Goal: Information Seeking & Learning: Learn about a topic

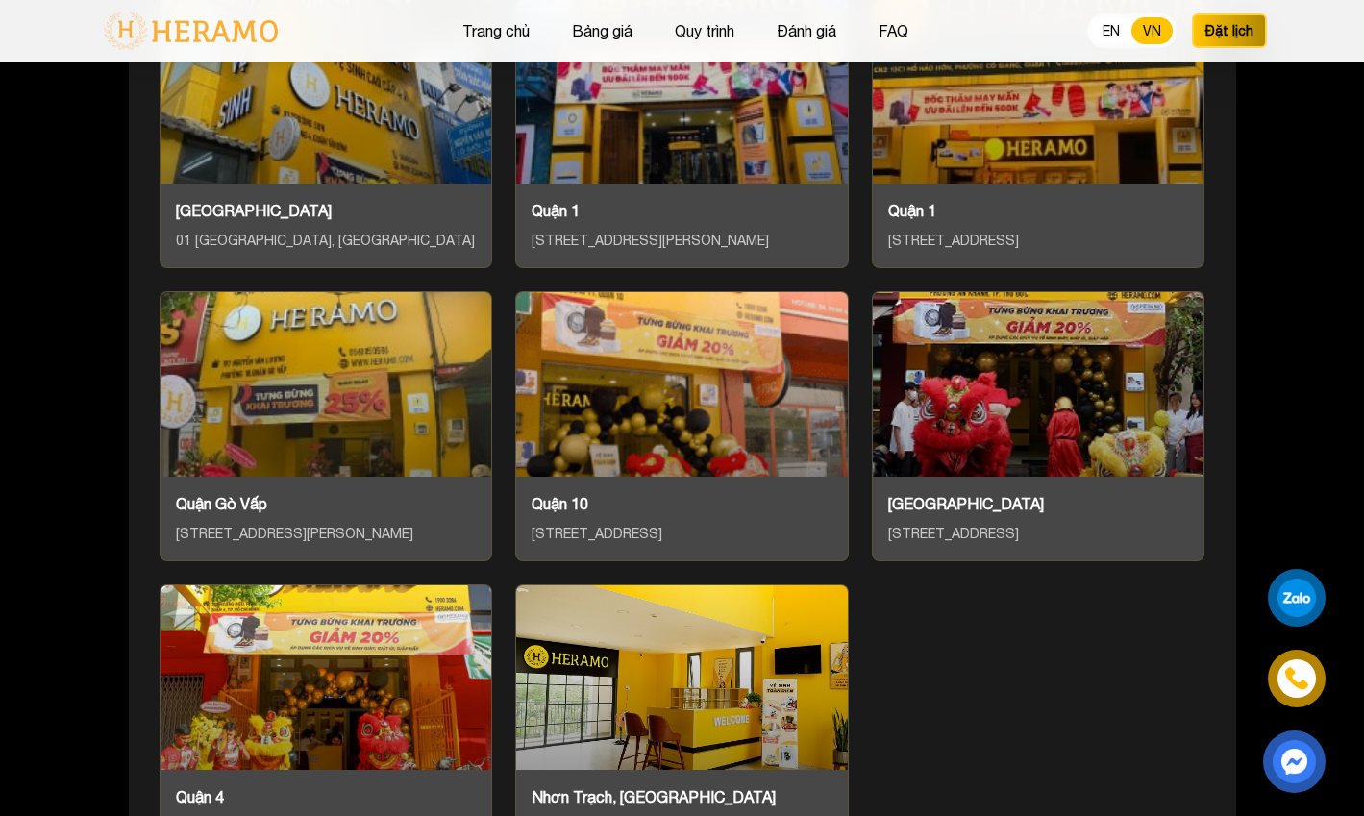
scroll to position [8069, 0]
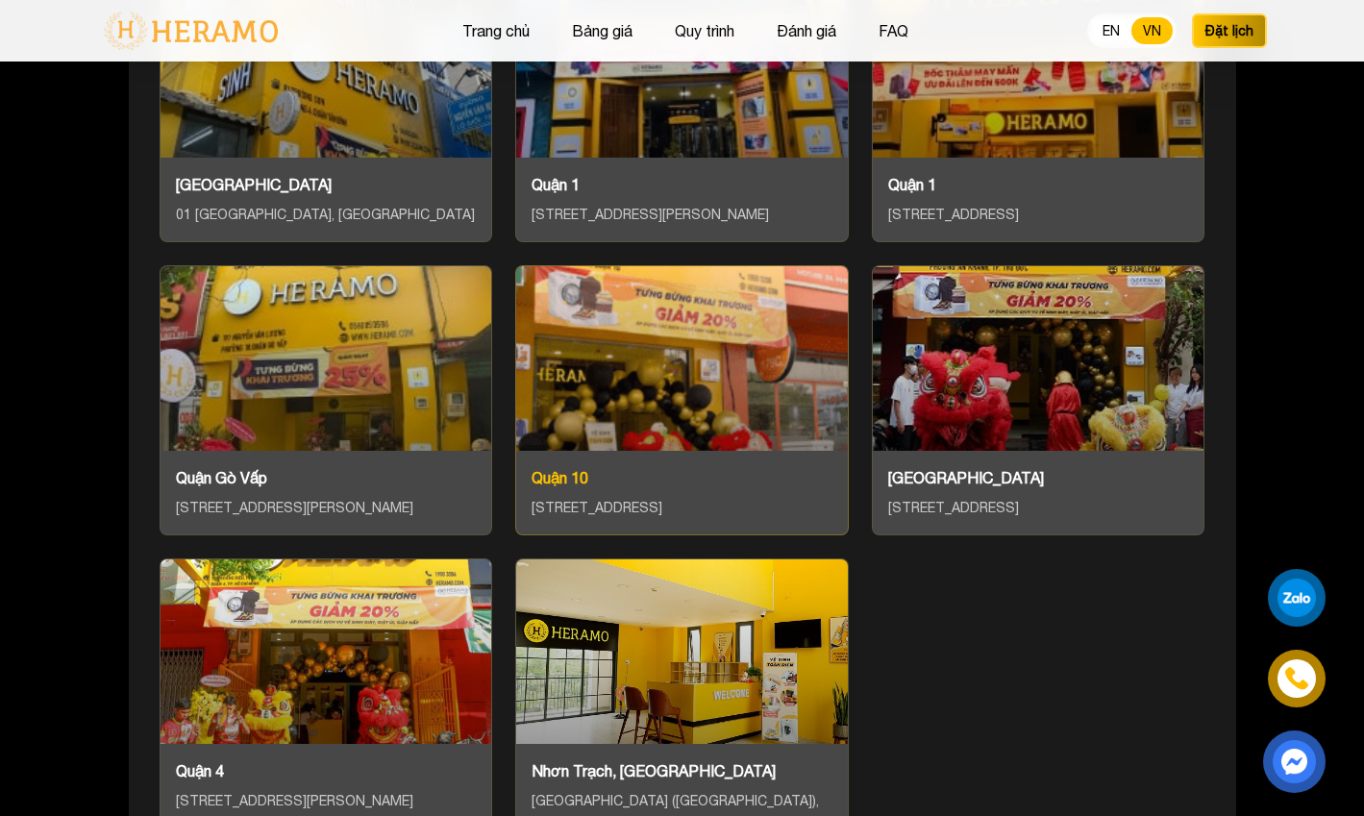
click at [727, 335] on div at bounding box center [682, 358] width 332 height 185
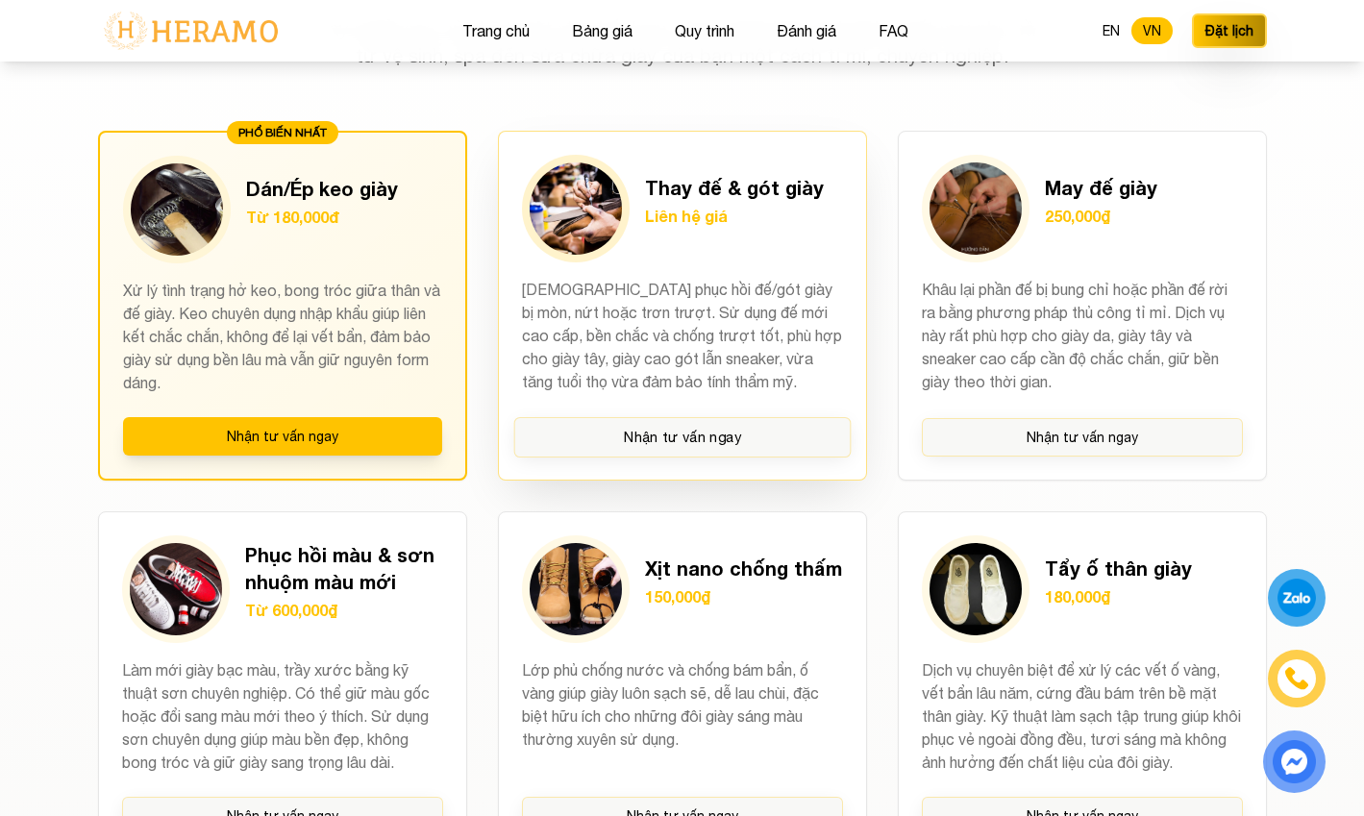
scroll to position [1468, 0]
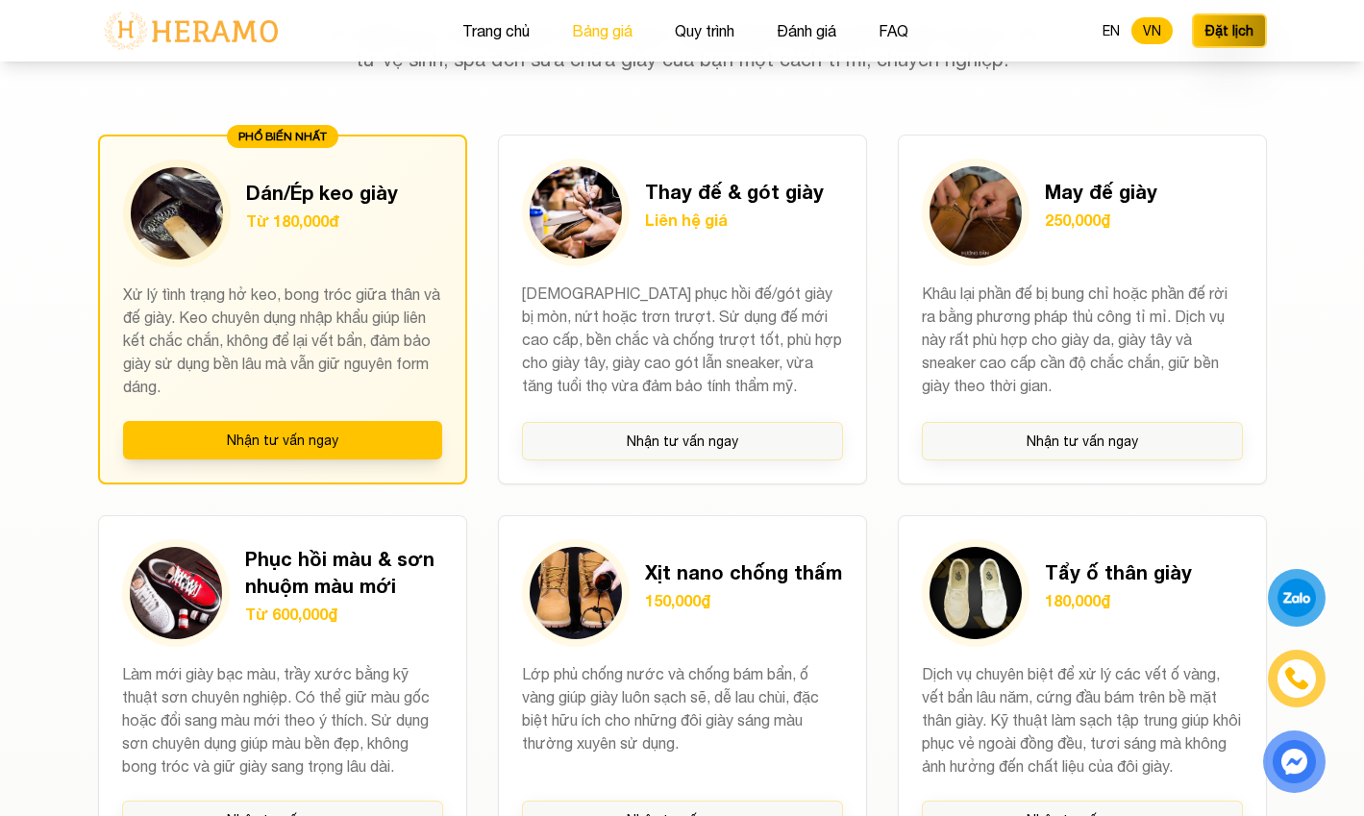
click at [585, 23] on button "Bảng giá" at bounding box center [602, 30] width 72 height 25
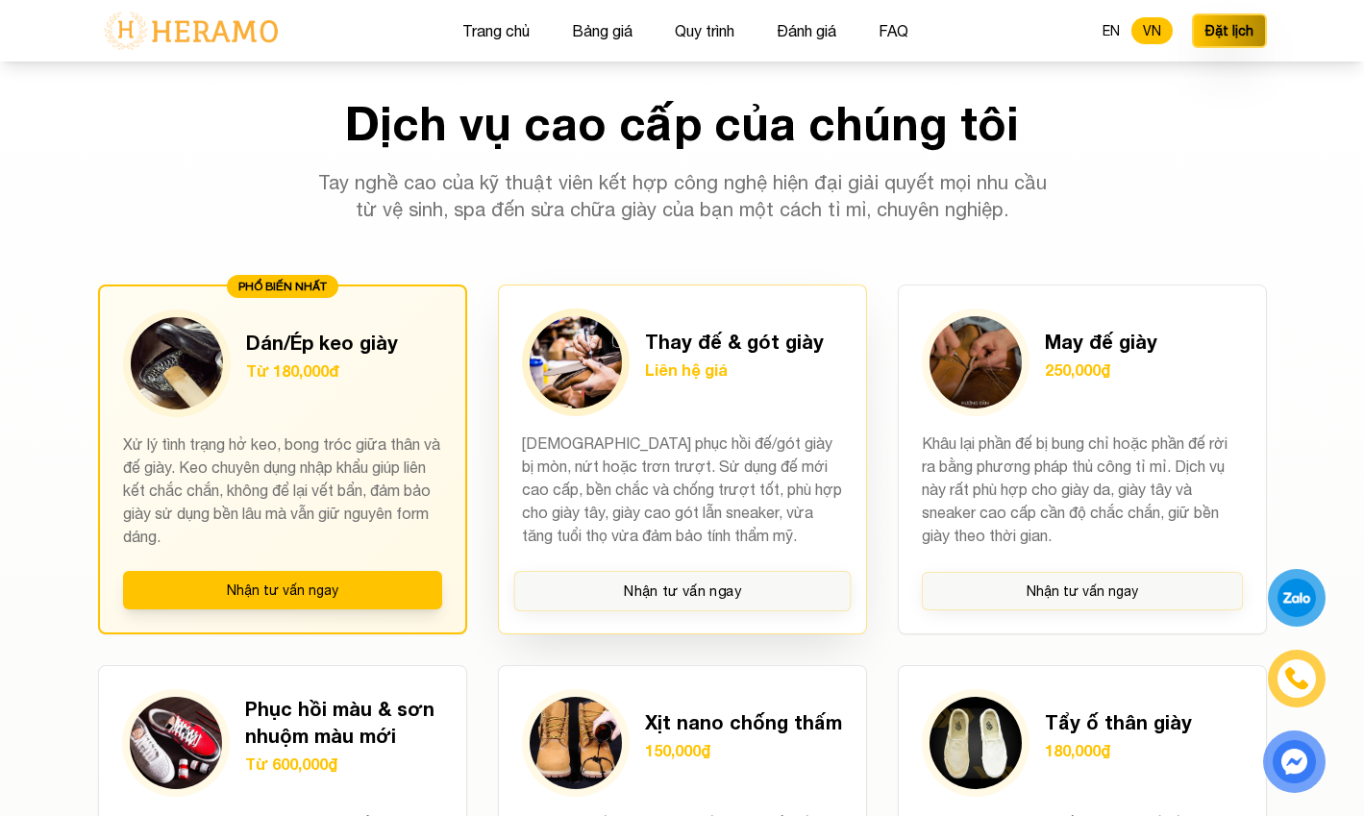
scroll to position [1319, 0]
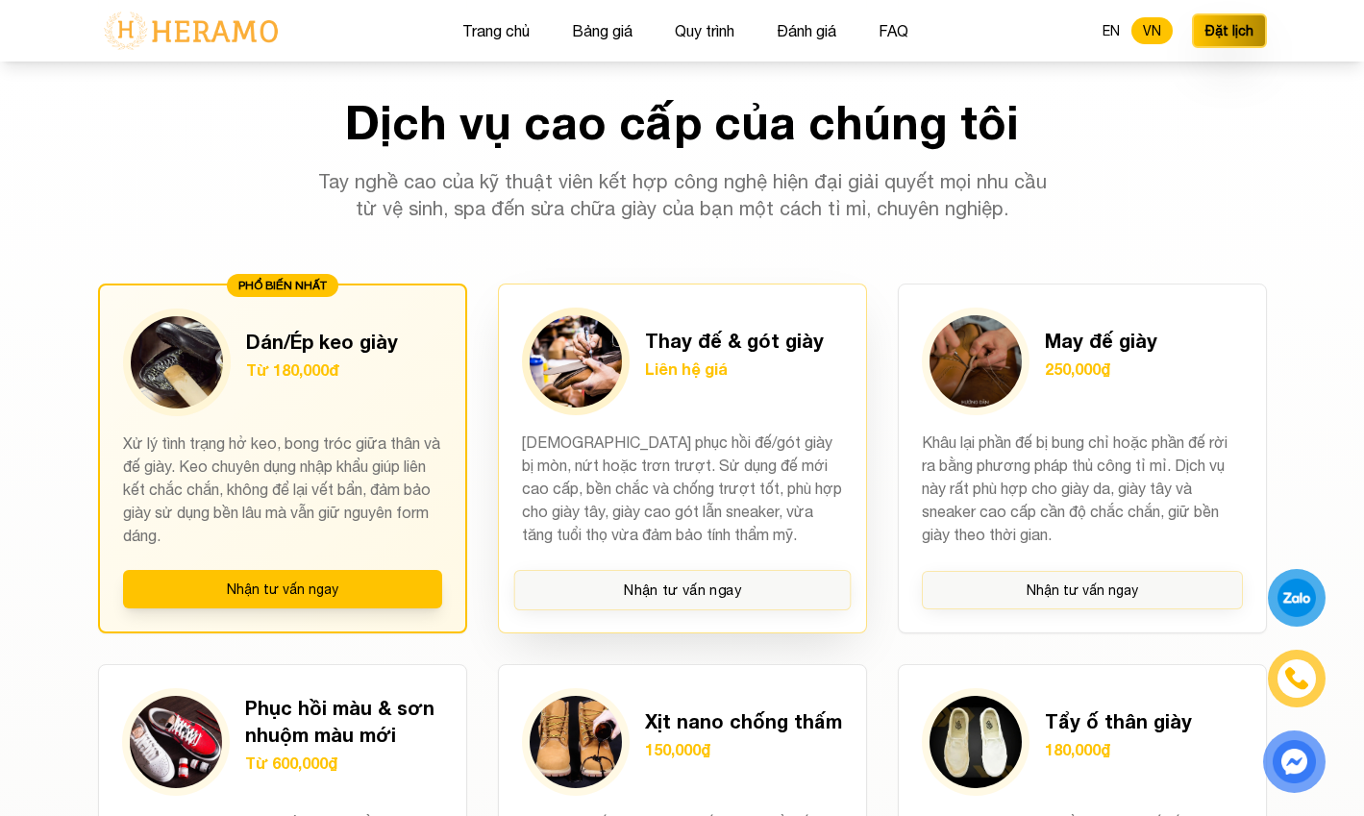
click at [758, 350] on h3 "Thay đế & gót giày" at bounding box center [734, 340] width 179 height 27
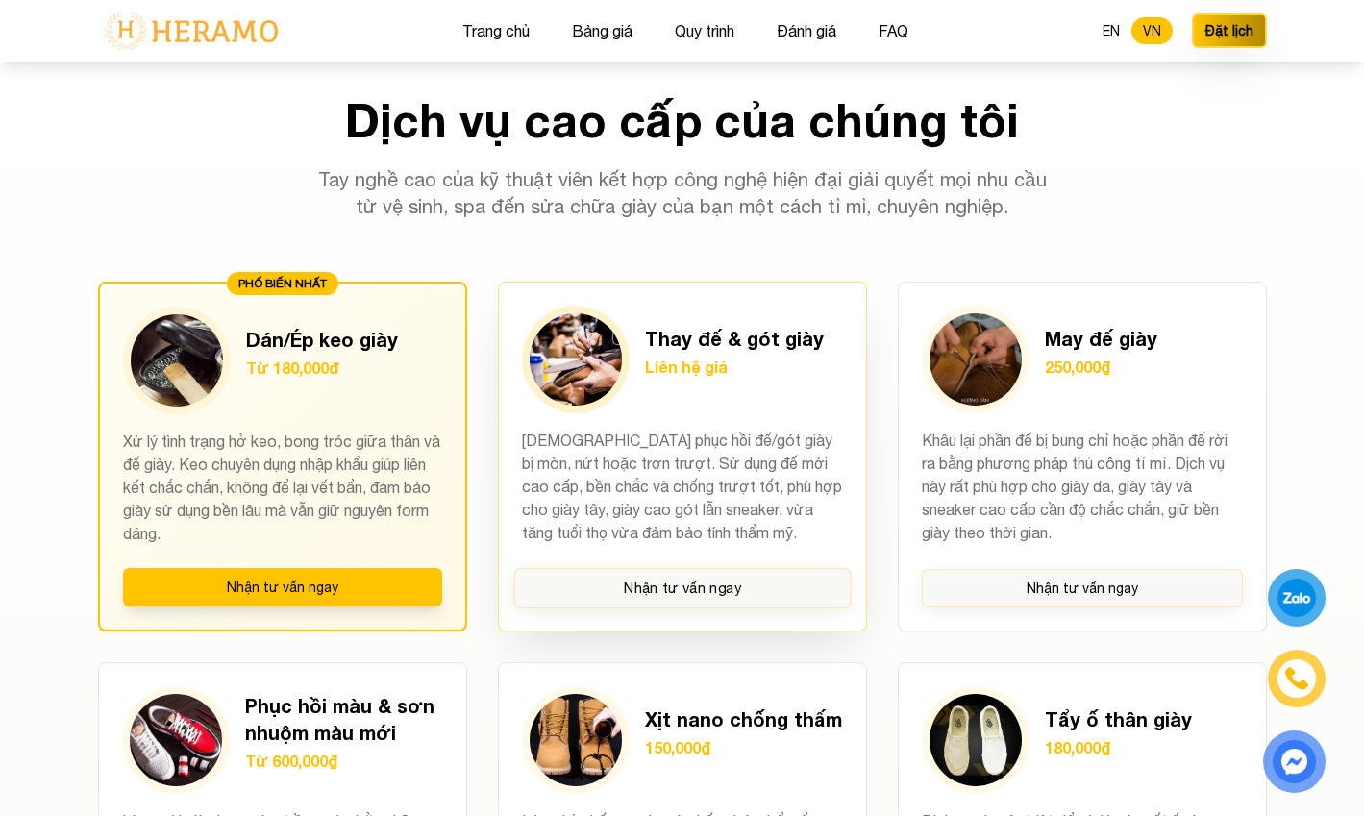
click at [748, 332] on h3 "Thay đế & gót giày" at bounding box center [734, 338] width 179 height 27
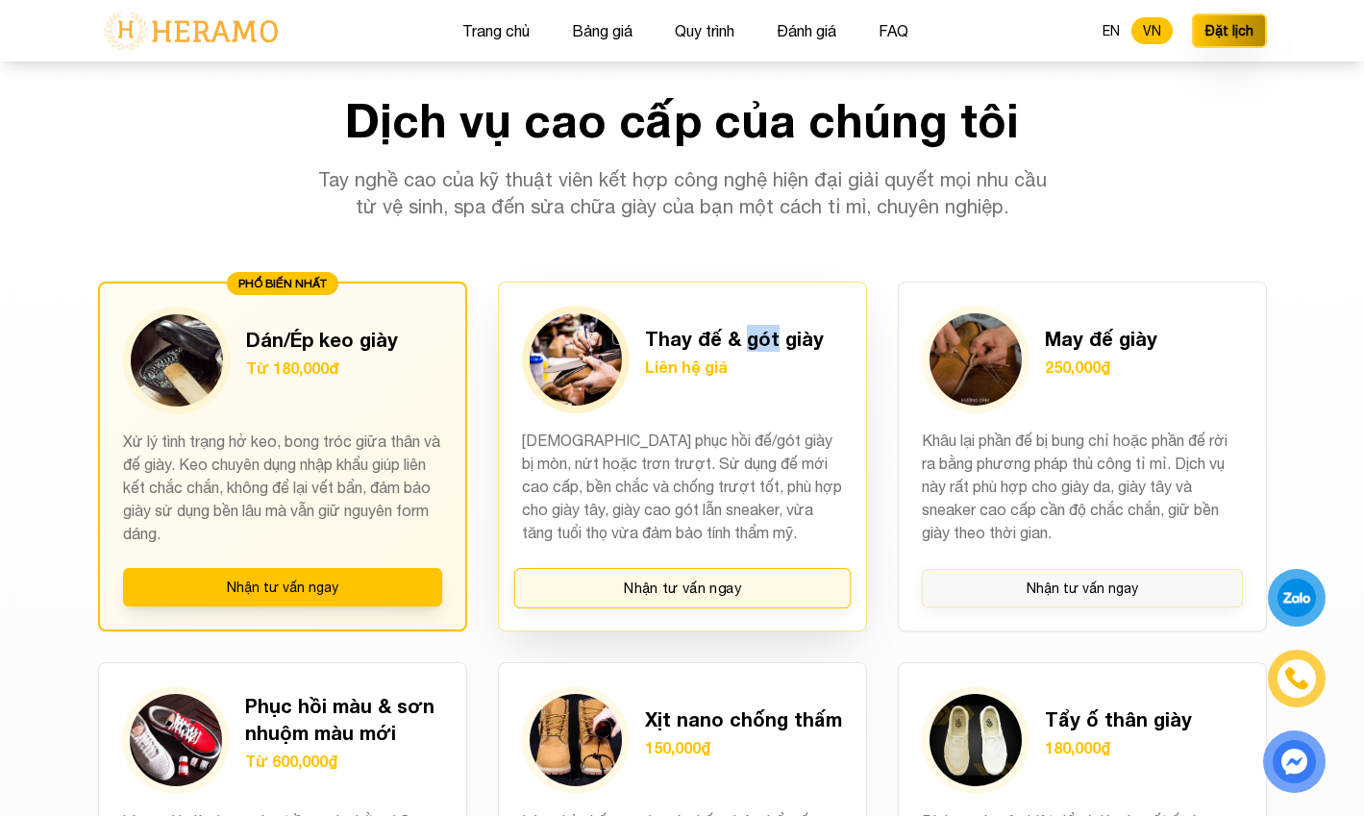
click at [726, 589] on button "Nhận tư vấn ngay" at bounding box center [681, 588] width 337 height 40
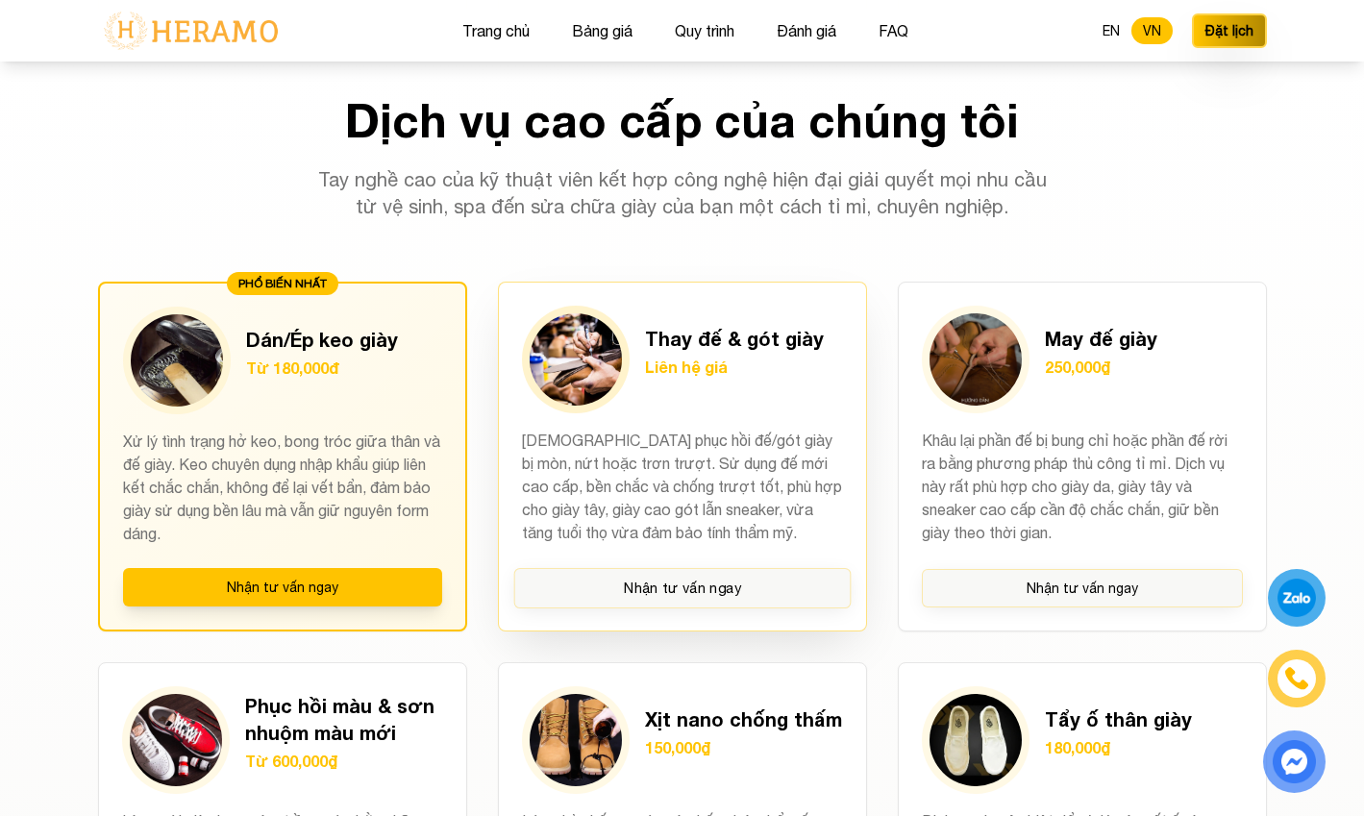
click at [666, 442] on p "[DEMOGRAPHIC_DATA] phục hồi đế/gót giày bị mòn, nứt hoặc trơn trượt. Sử dụng đế…" at bounding box center [682, 487] width 321 height 117
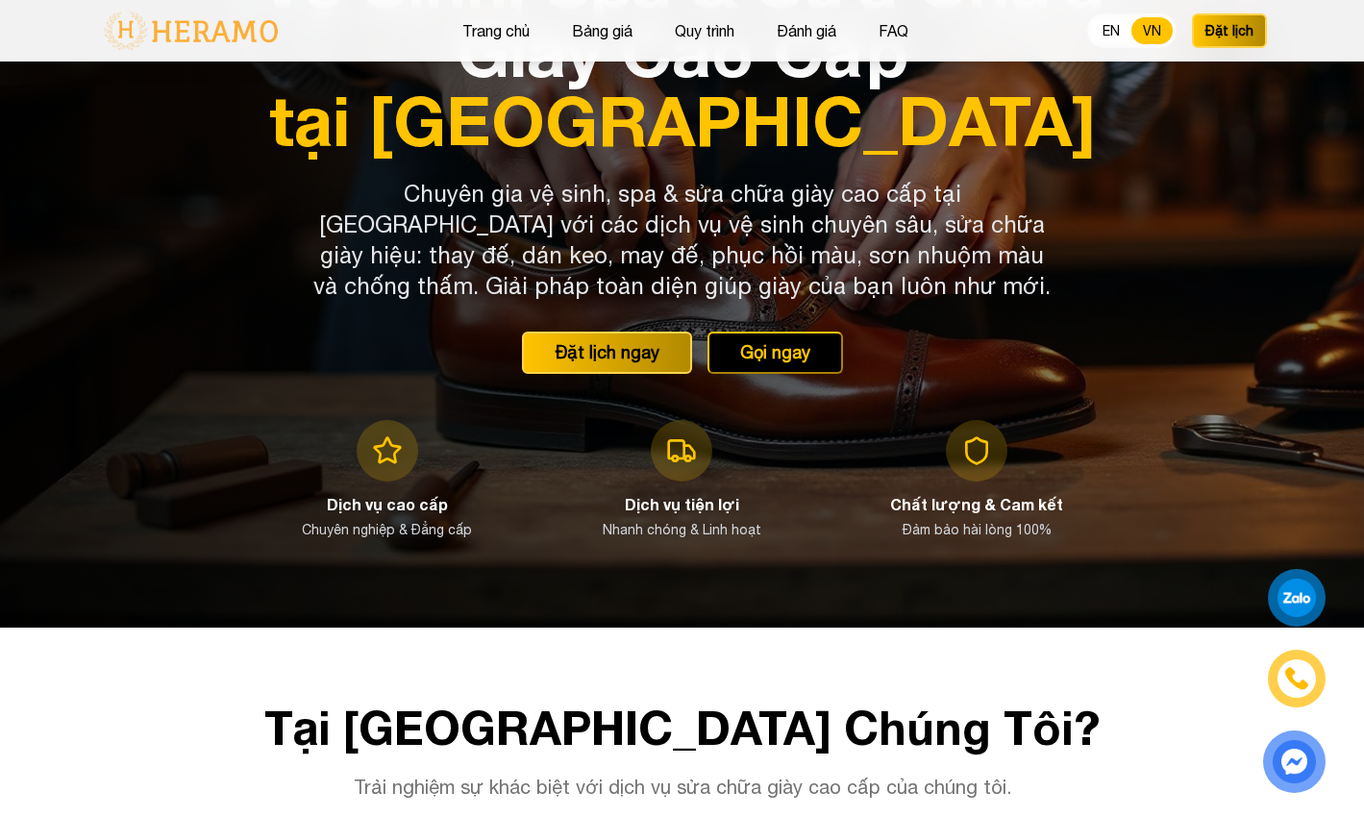
scroll to position [0, 0]
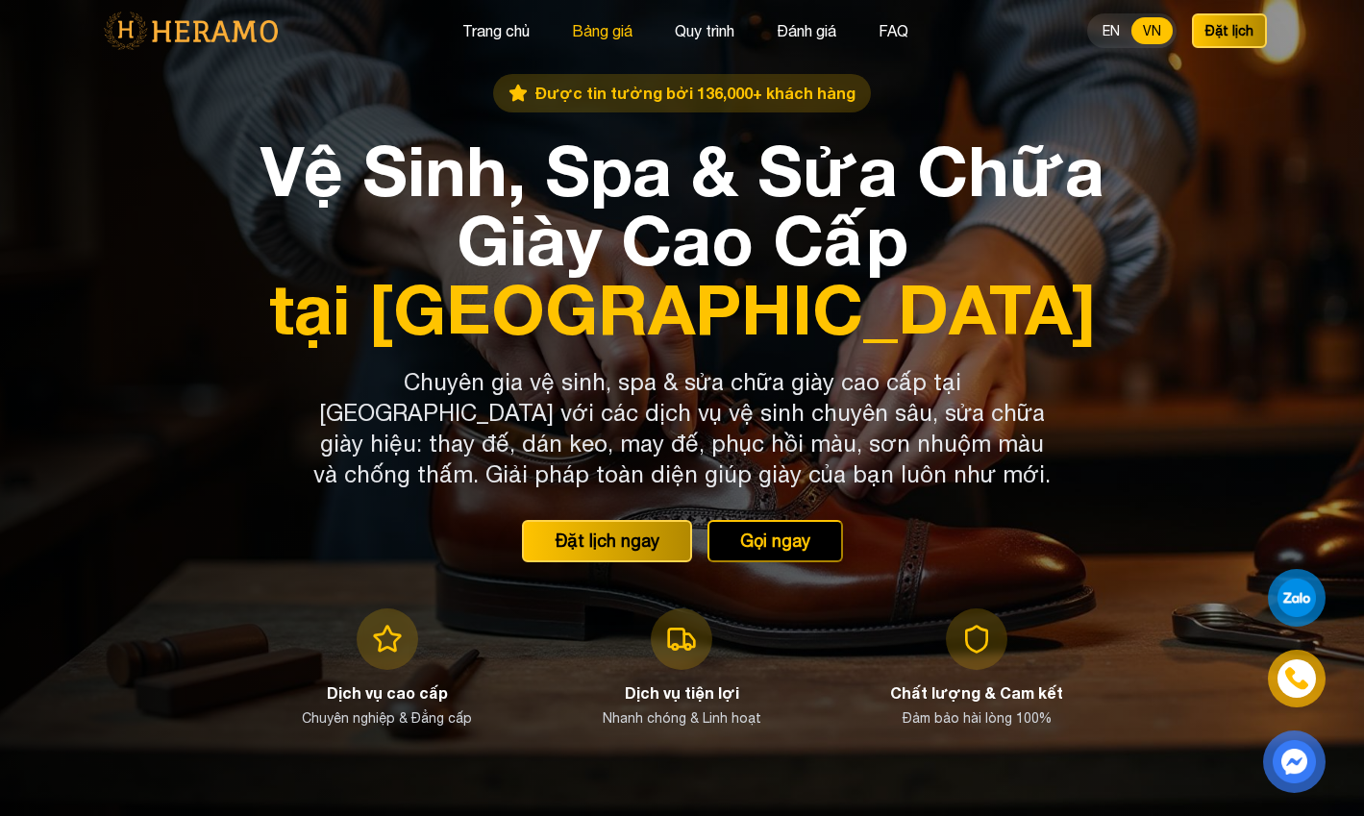
click at [590, 30] on button "Bảng giá" at bounding box center [602, 30] width 72 height 25
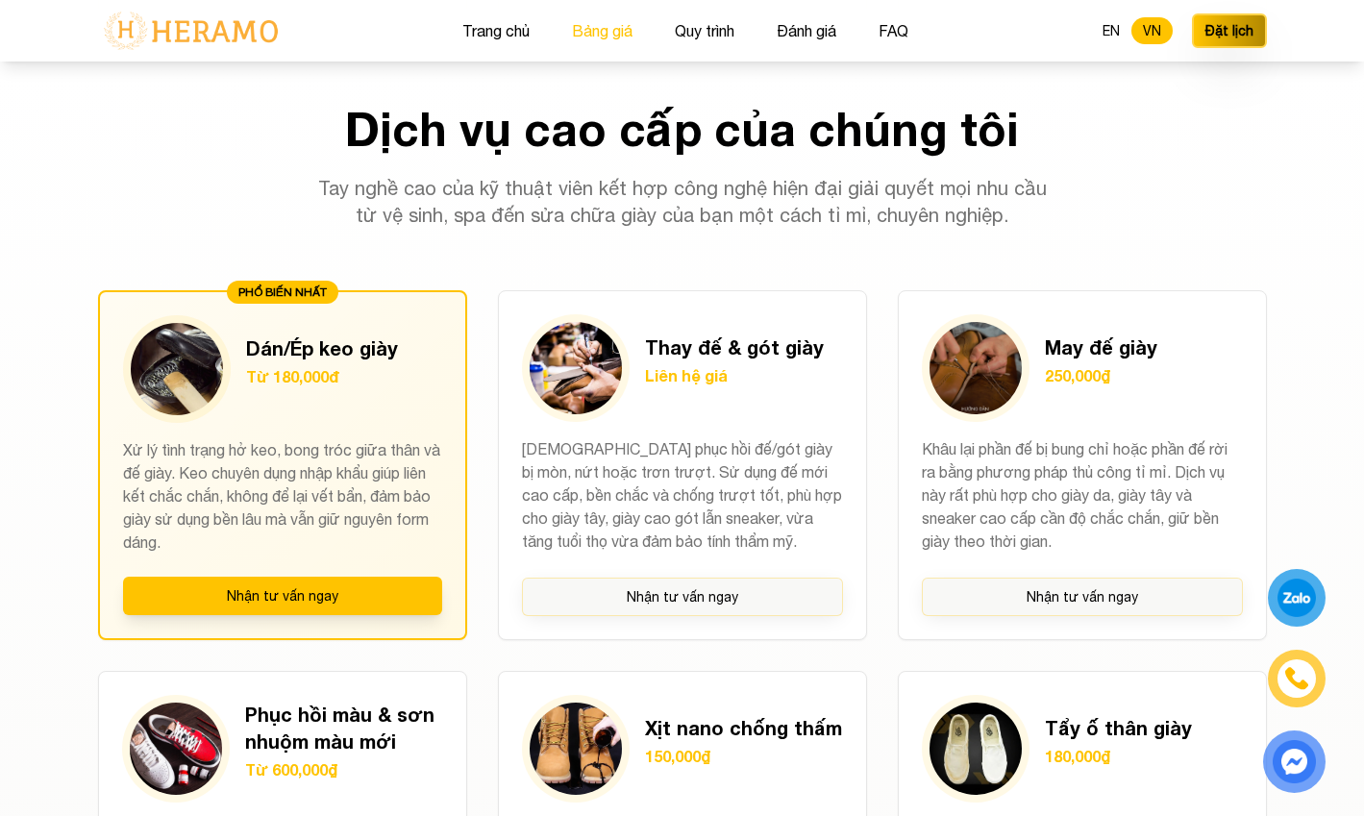
scroll to position [1318, 0]
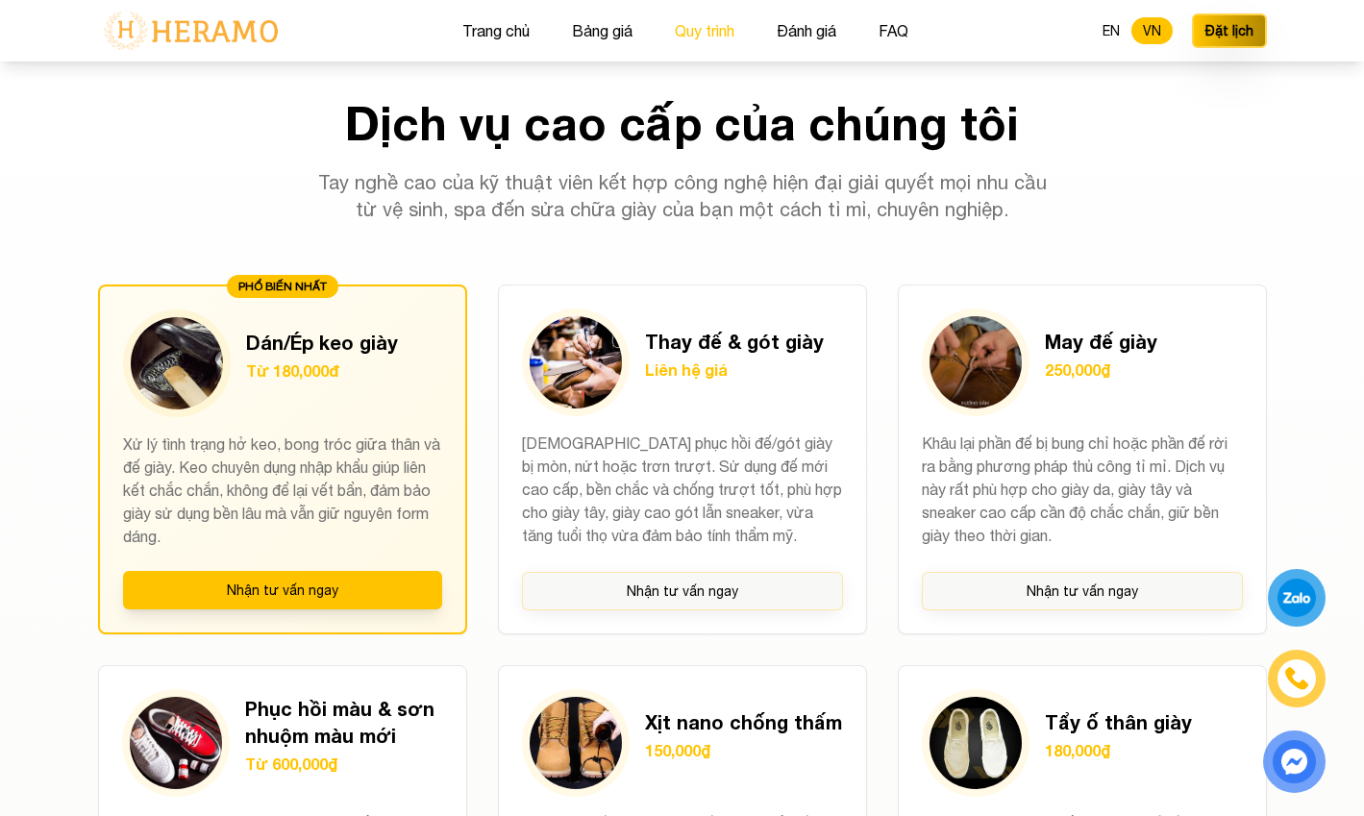
click at [702, 28] on button "Quy trình" at bounding box center [704, 30] width 71 height 25
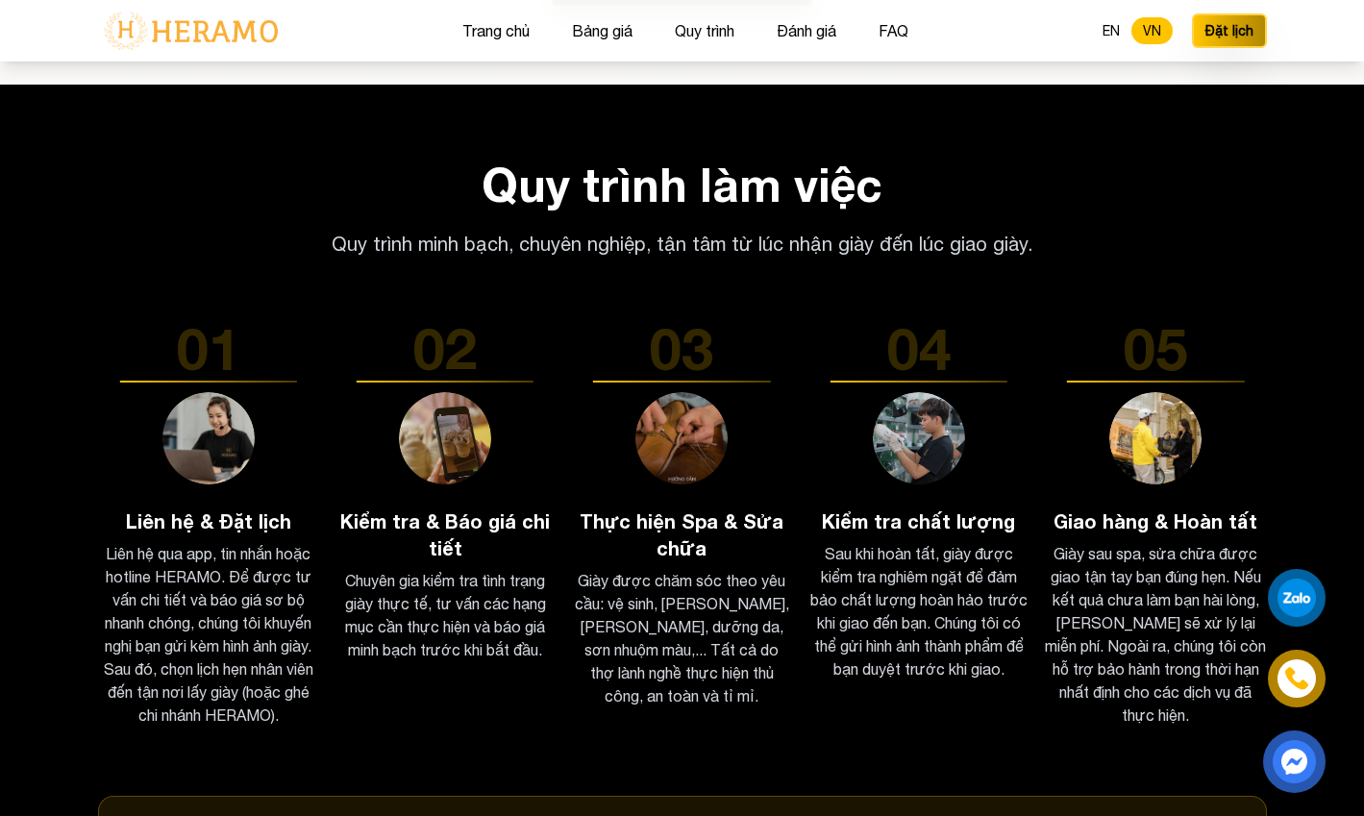
scroll to position [2844, 0]
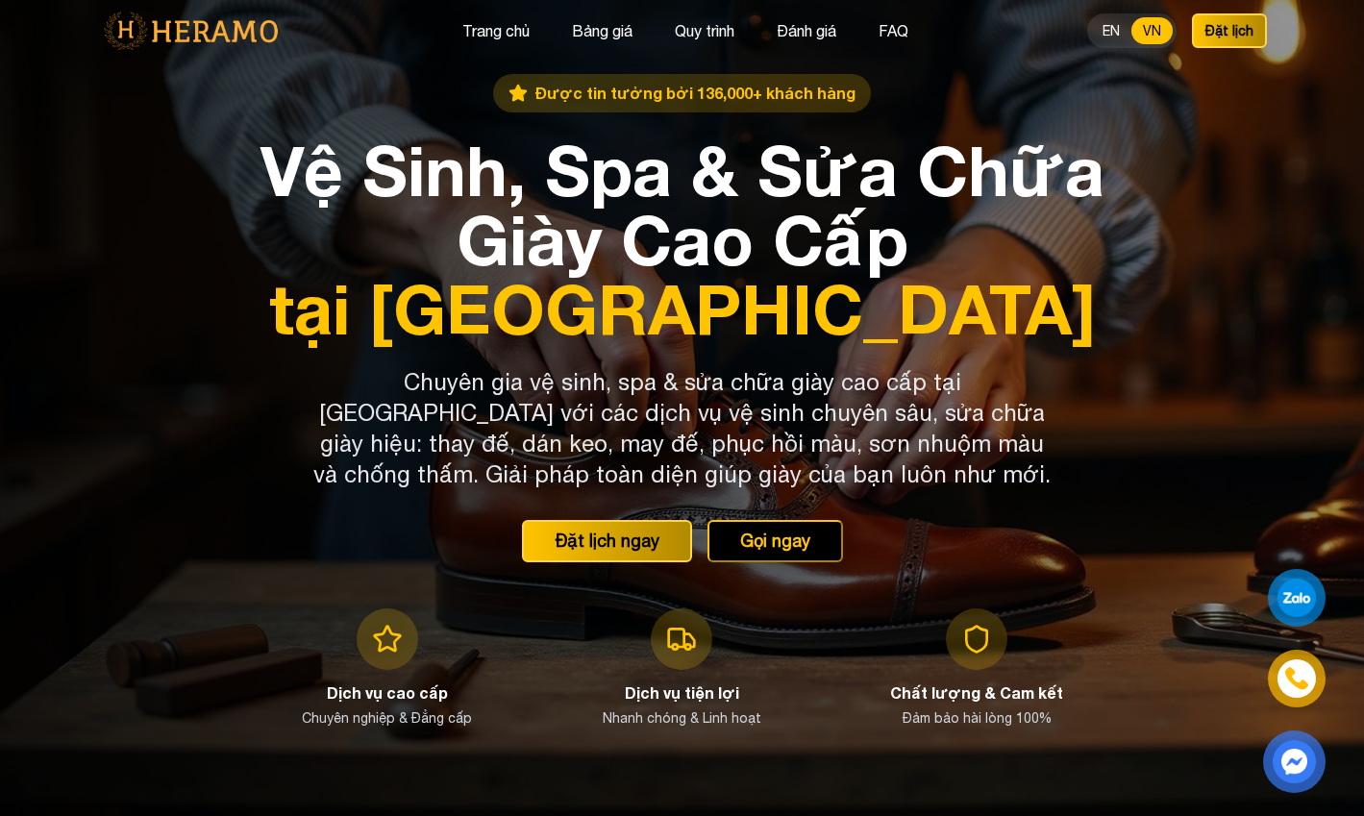
scroll to position [1468, 0]
